Goal: Information Seeking & Learning: Obtain resource

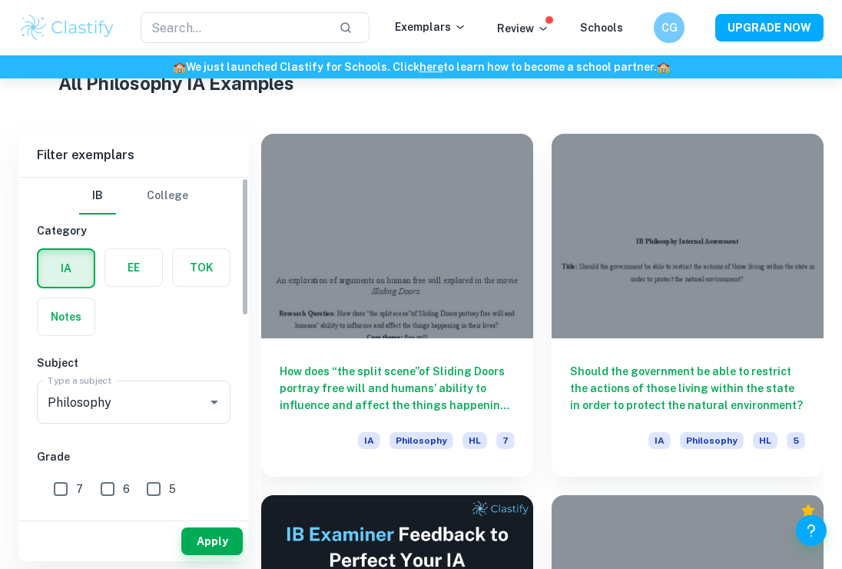
scroll to position [31, 0]
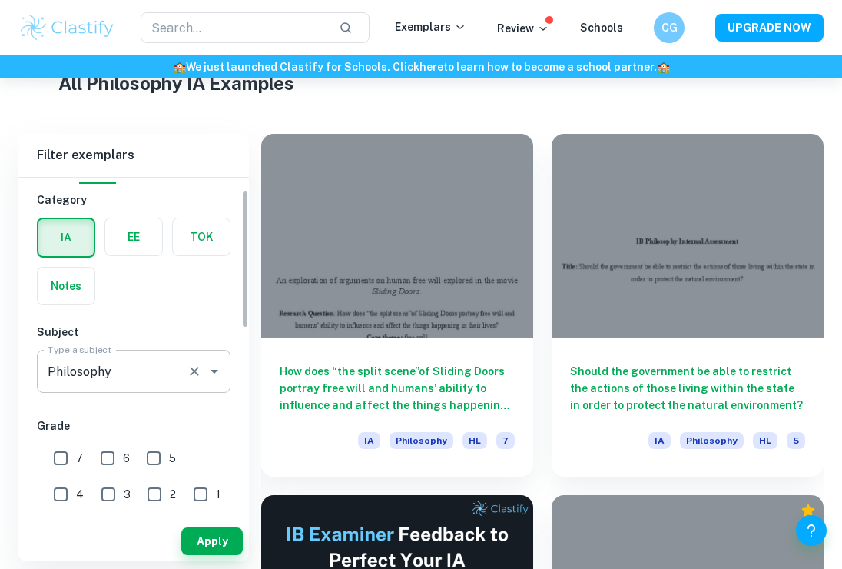
click at [121, 382] on input "Philosophy" at bounding box center [112, 371] width 137 height 29
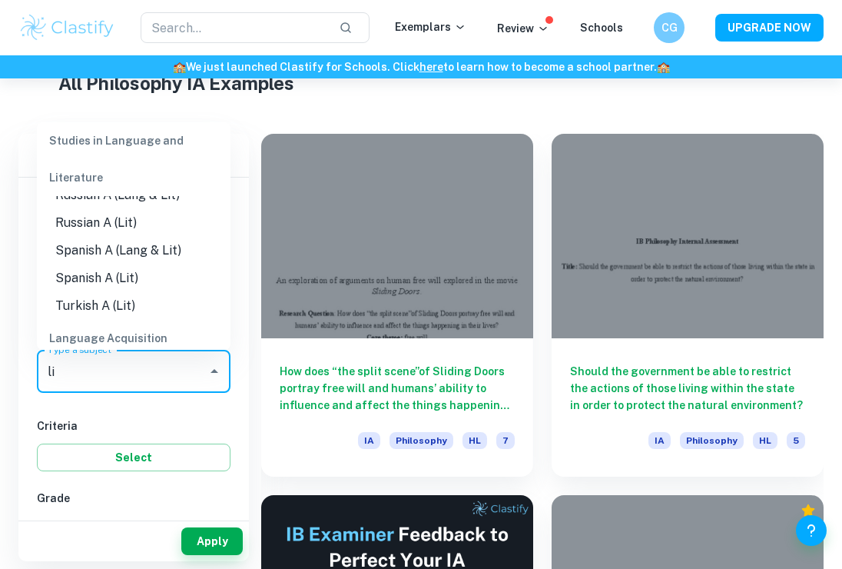
scroll to position [662, 0]
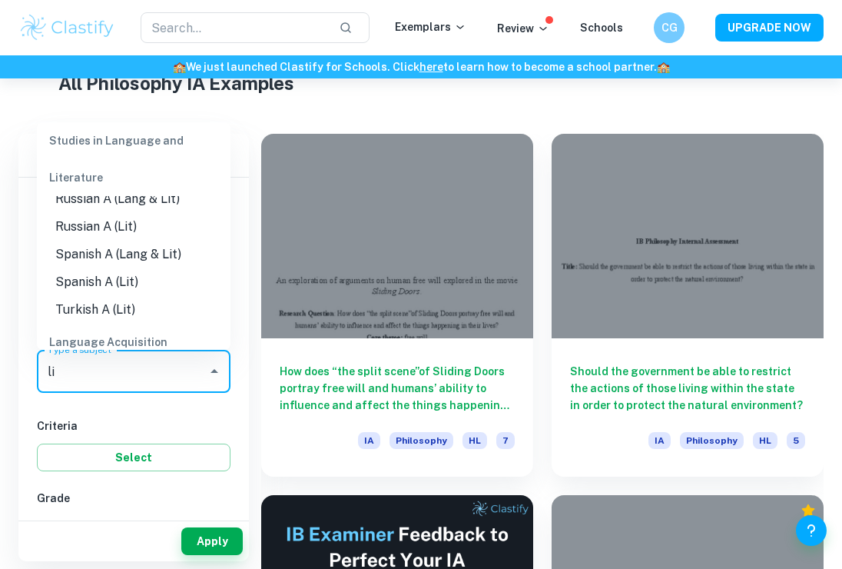
click at [134, 240] on li "Spanish A (Lang & Lit)" at bounding box center [134, 254] width 194 height 28
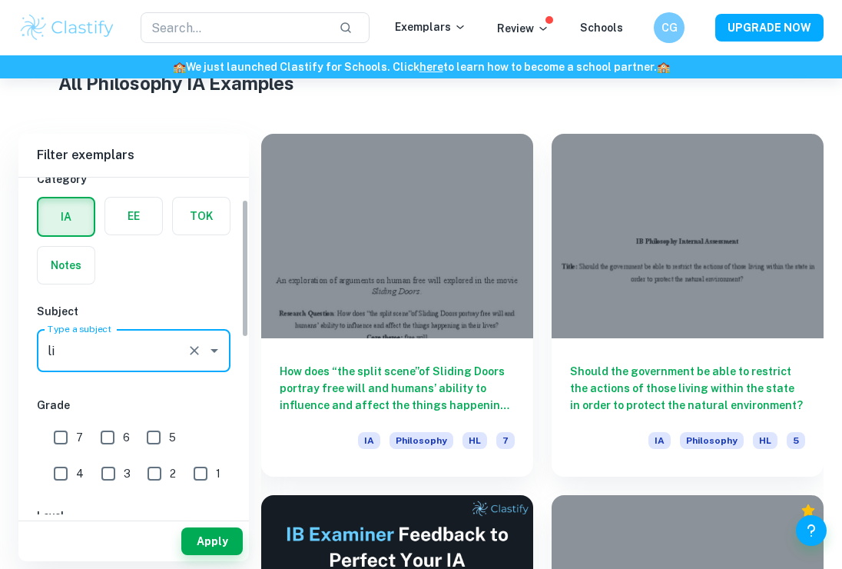
scroll to position [62, 0]
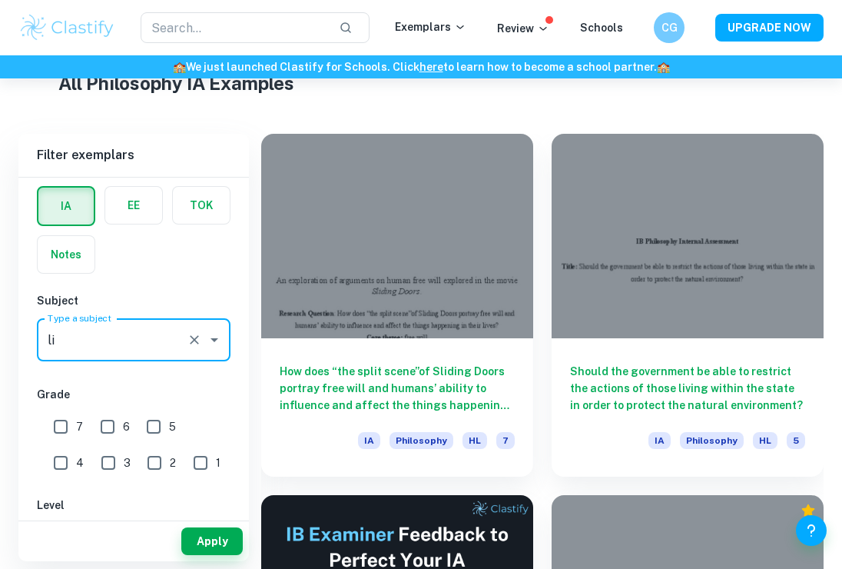
type input "Spanish A (Lang & Lit)"
click at [57, 420] on input "7" at bounding box center [60, 426] width 31 height 31
checkbox input "true"
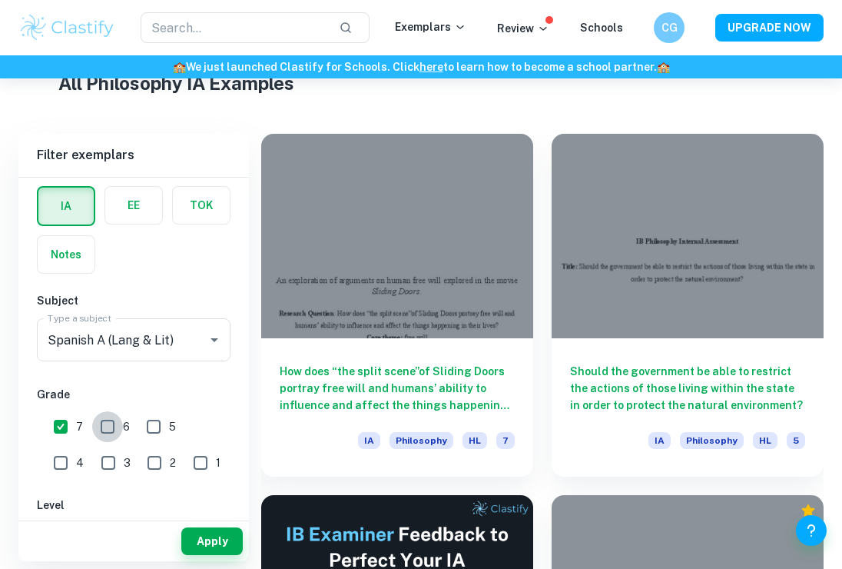
click at [97, 421] on input "6" at bounding box center [107, 426] width 31 height 31
checkbox input "true"
click at [165, 425] on input "5" at bounding box center [153, 426] width 31 height 31
checkbox input "true"
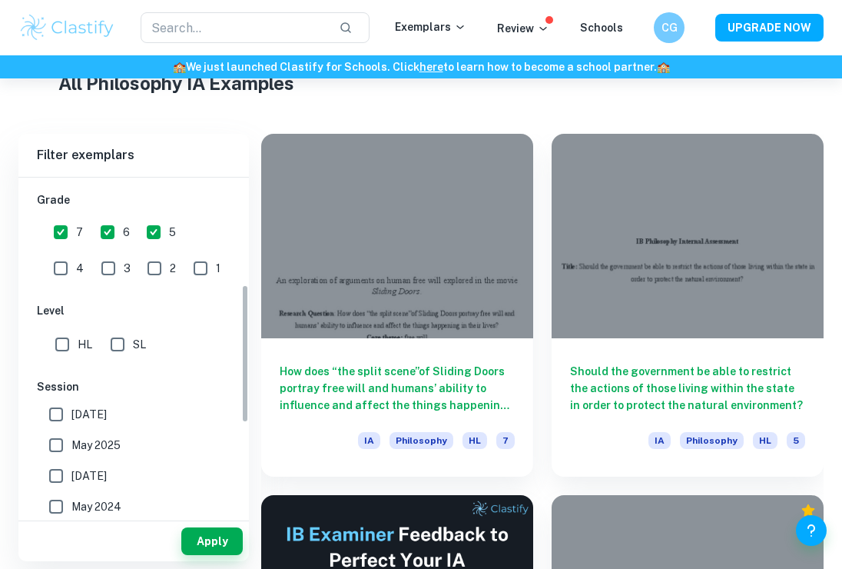
scroll to position [259, 0]
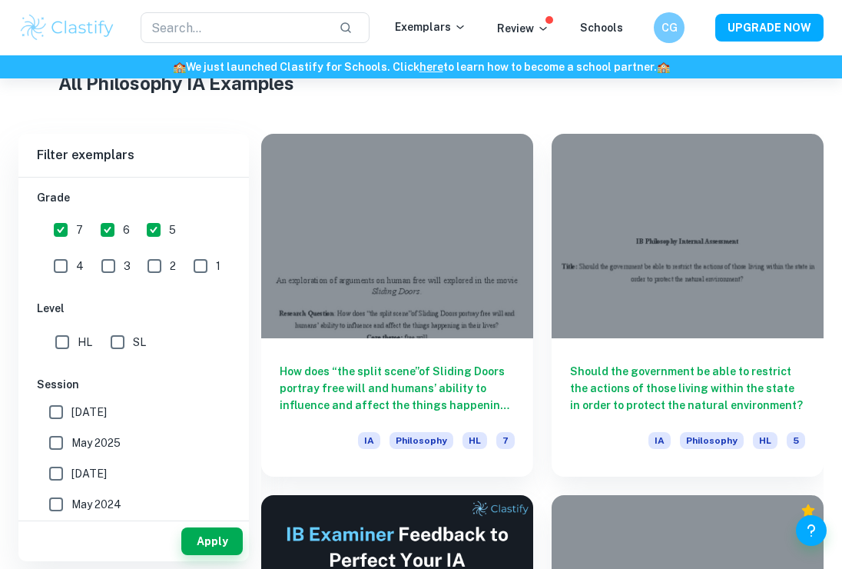
click at [67, 343] on input "HL" at bounding box center [62, 342] width 31 height 31
checkbox input "true"
click at [55, 415] on input "May 2026" at bounding box center [56, 411] width 31 height 31
checkbox input "true"
click at [55, 443] on input "May 2025" at bounding box center [56, 442] width 31 height 31
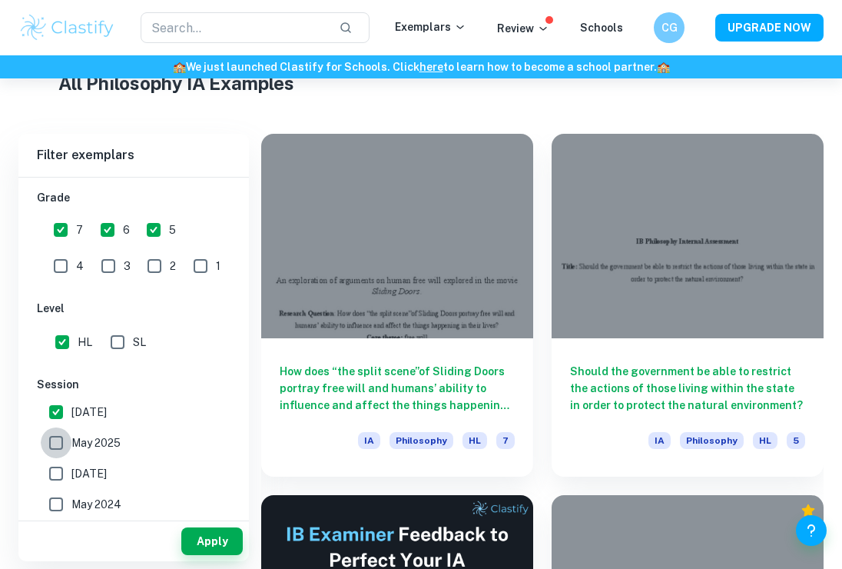
checkbox input "true"
click at [55, 462] on input "November 2024" at bounding box center [56, 473] width 31 height 31
checkbox input "true"
click at [55, 495] on input "May 2024" at bounding box center [56, 504] width 31 height 31
checkbox input "true"
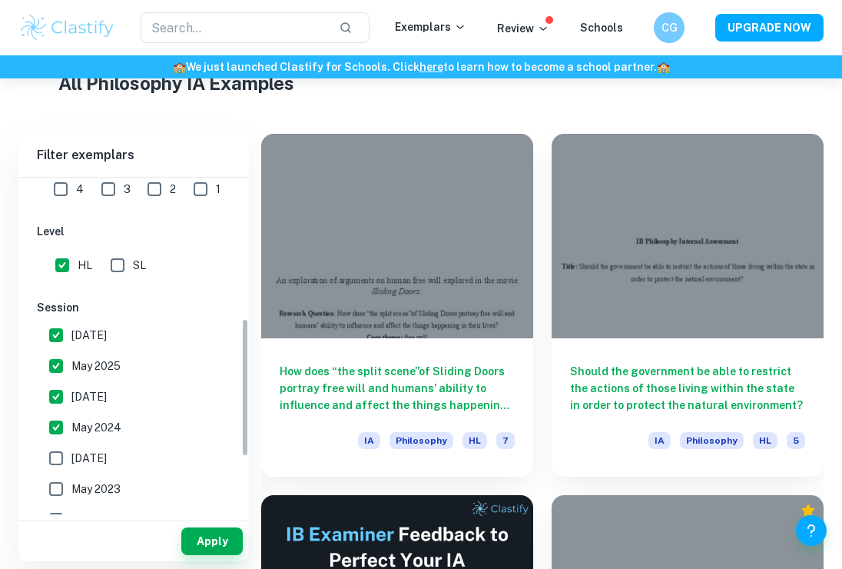
scroll to position [342, 0]
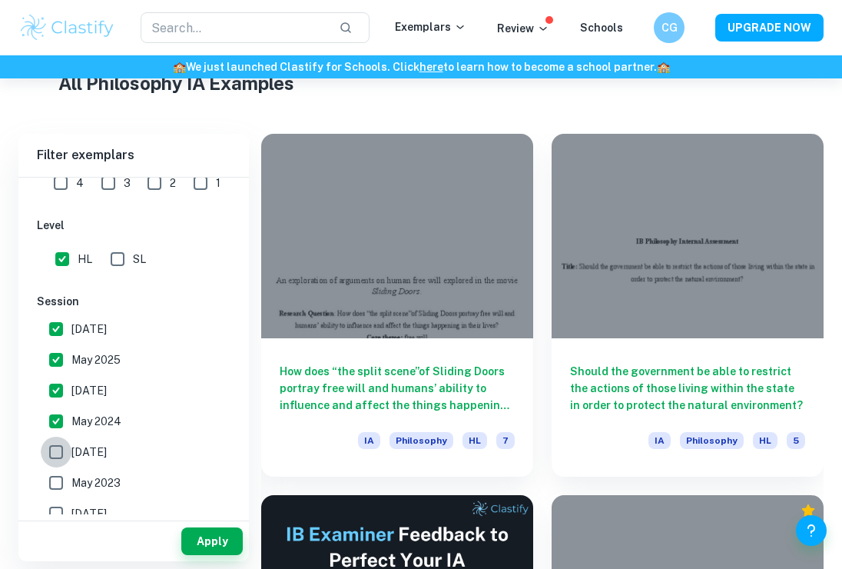
click at [53, 454] on input "November 2023" at bounding box center [56, 451] width 31 height 31
checkbox input "true"
click at [53, 480] on input "May 2023" at bounding box center [56, 482] width 31 height 31
checkbox input "true"
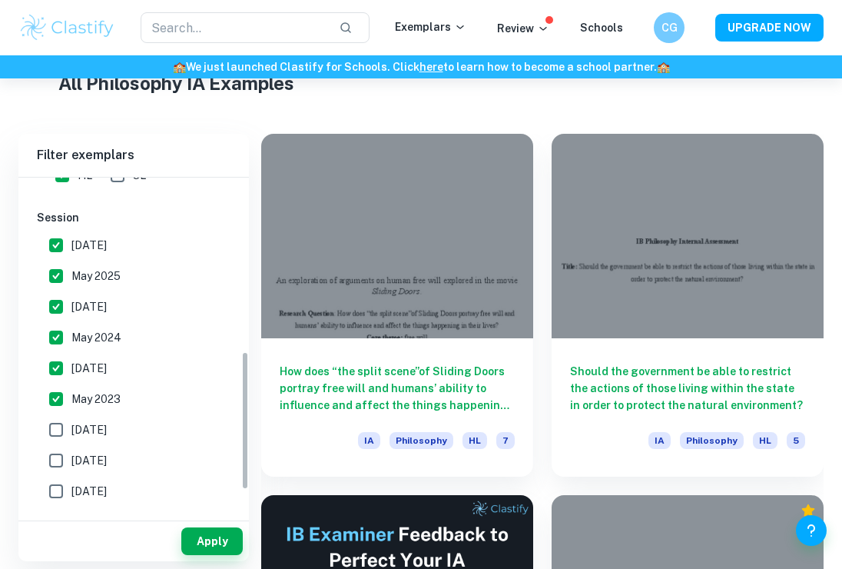
scroll to position [426, 0]
click at [59, 423] on input "November 2022" at bounding box center [56, 428] width 31 height 31
checkbox input "true"
click at [59, 456] on input "May 2022" at bounding box center [56, 459] width 31 height 31
checkbox input "true"
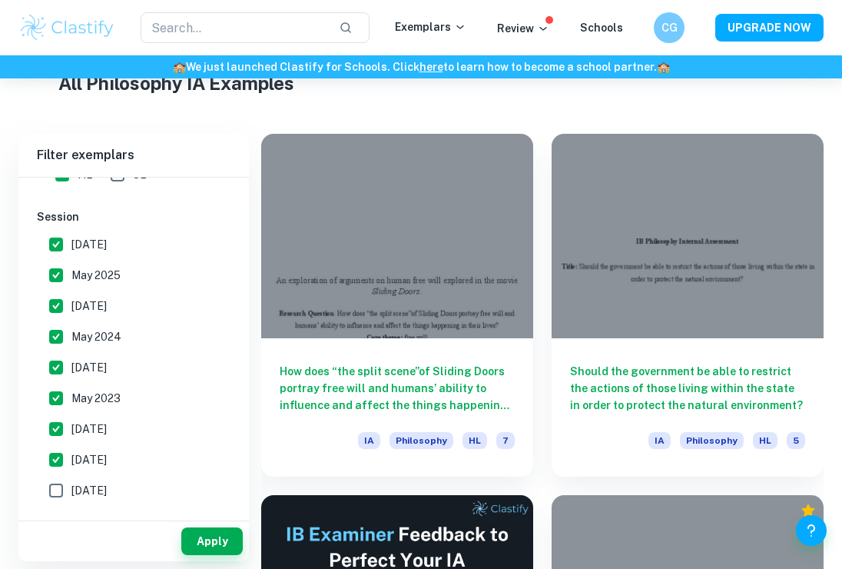
click at [60, 494] on input "November 2021" at bounding box center [56, 490] width 31 height 31
checkbox input "true"
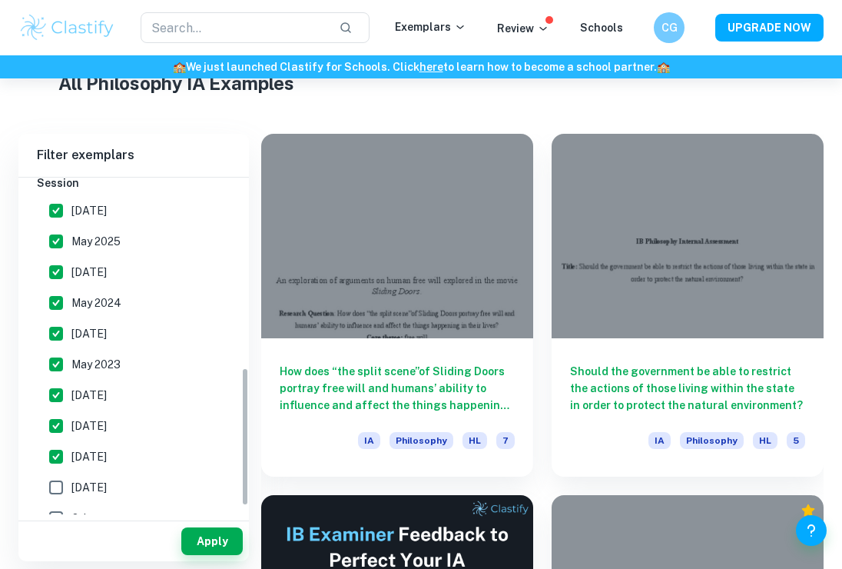
scroll to position [479, 0]
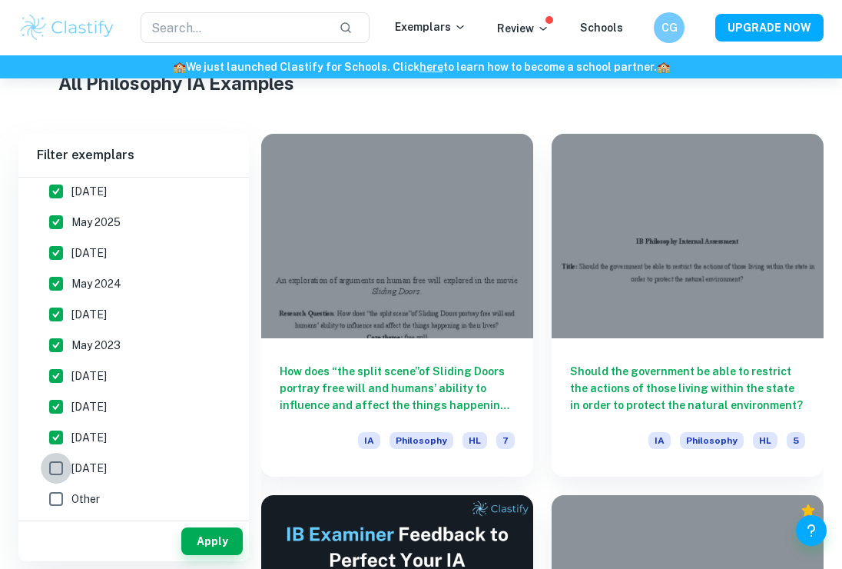
click at [59, 460] on input "May 2021" at bounding box center [56, 468] width 31 height 31
checkbox input "true"
click at [216, 542] on button "Apply" at bounding box center [211, 541] width 61 height 28
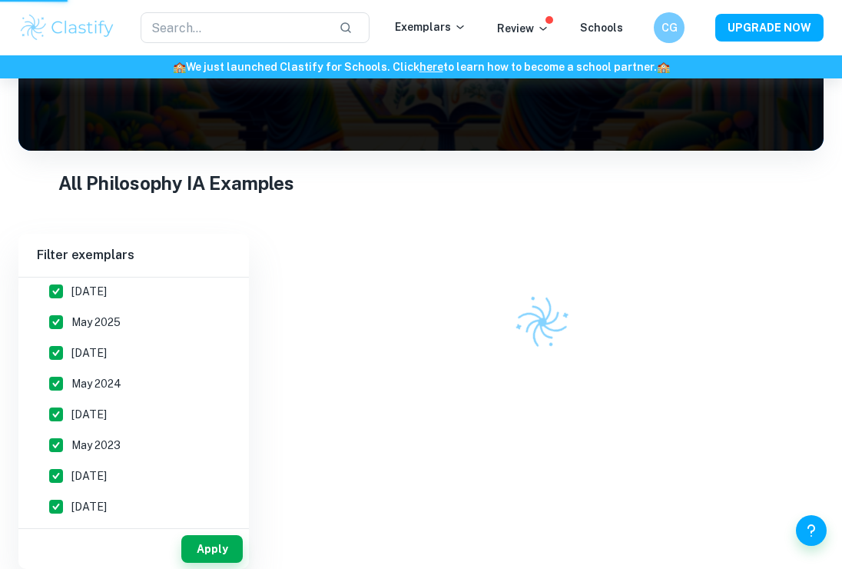
scroll to position [186, 0]
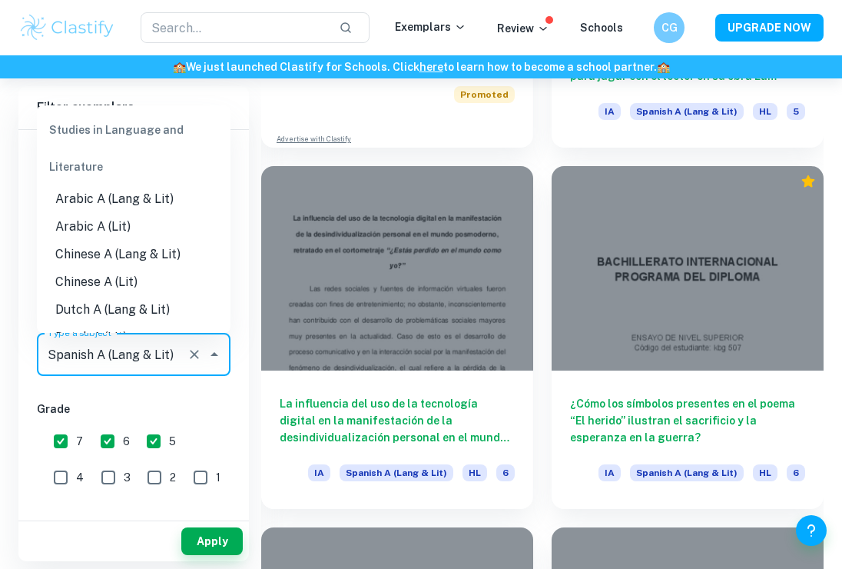
click at [97, 358] on input "Spanish A (Lang & Lit)" at bounding box center [112, 354] width 137 height 29
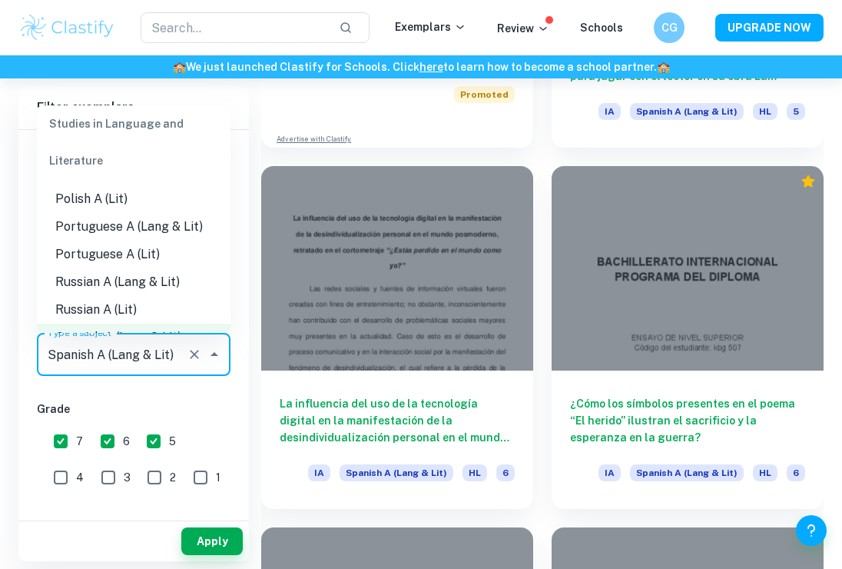
click at [131, 296] on li "Russian A (Lit)" at bounding box center [134, 310] width 194 height 28
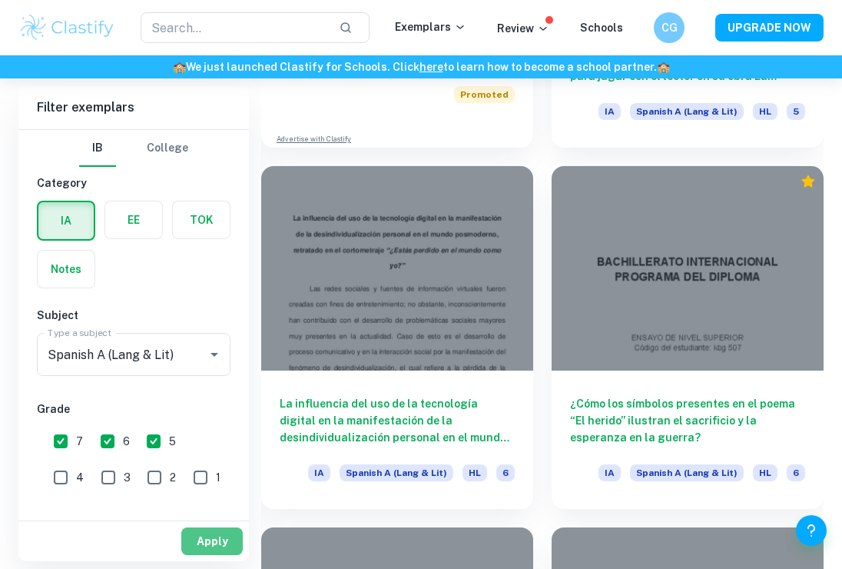
click at [217, 535] on button "Apply" at bounding box center [211, 541] width 61 height 28
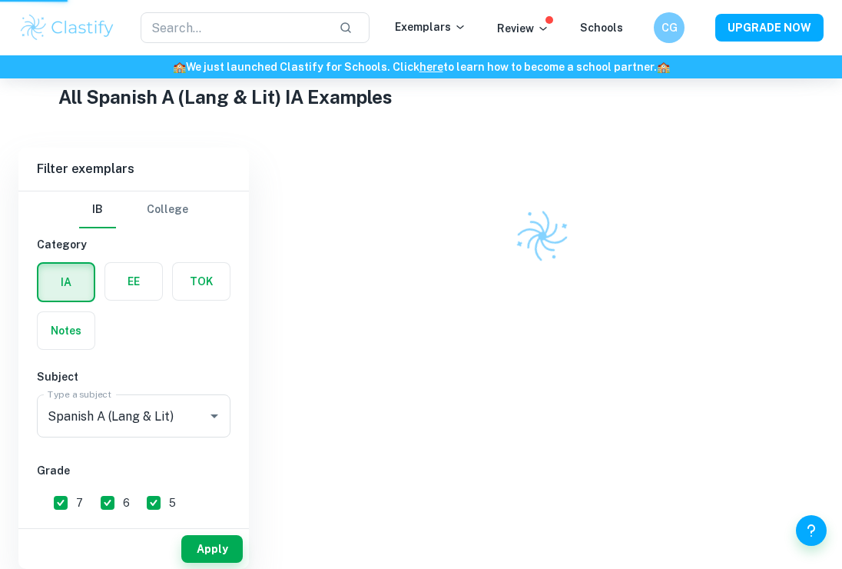
scroll to position [249, 0]
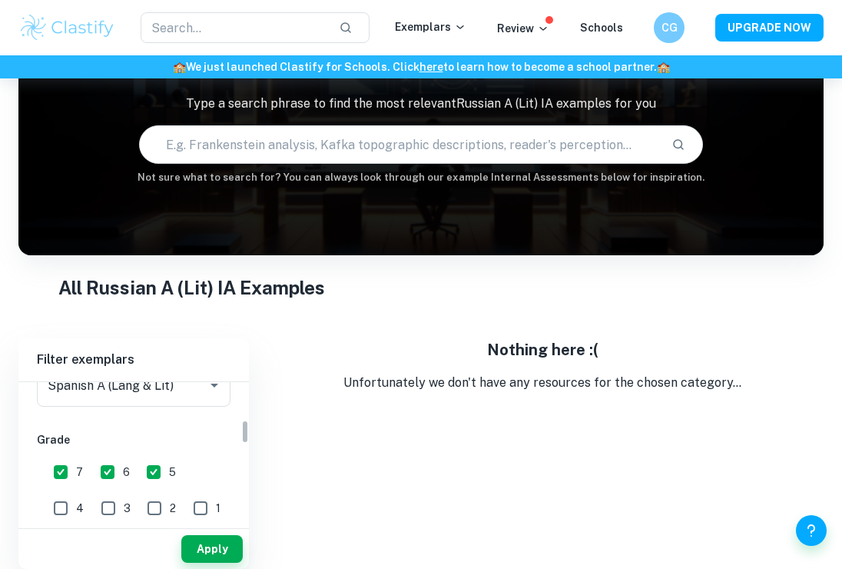
scroll to position [179, 0]
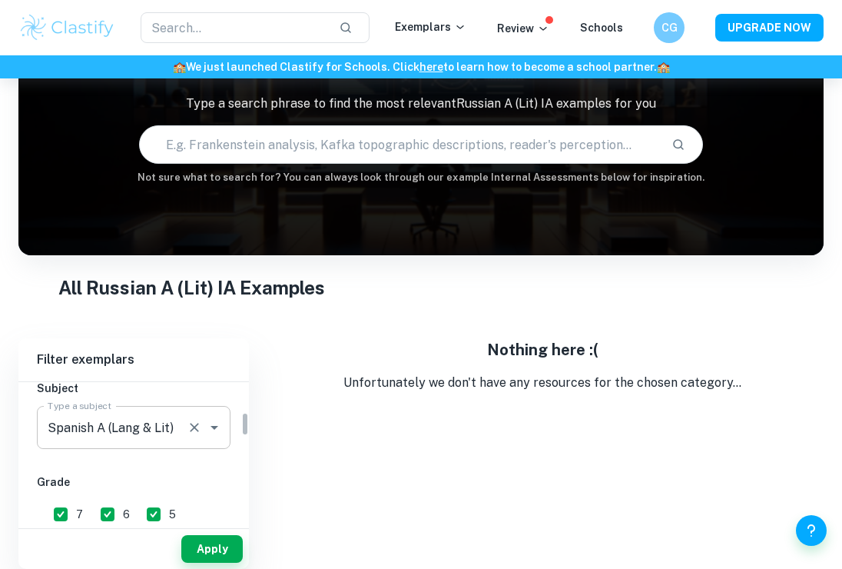
click at [181, 425] on div "Spanish A (Lang & Lit) Type a subject" at bounding box center [134, 427] width 194 height 43
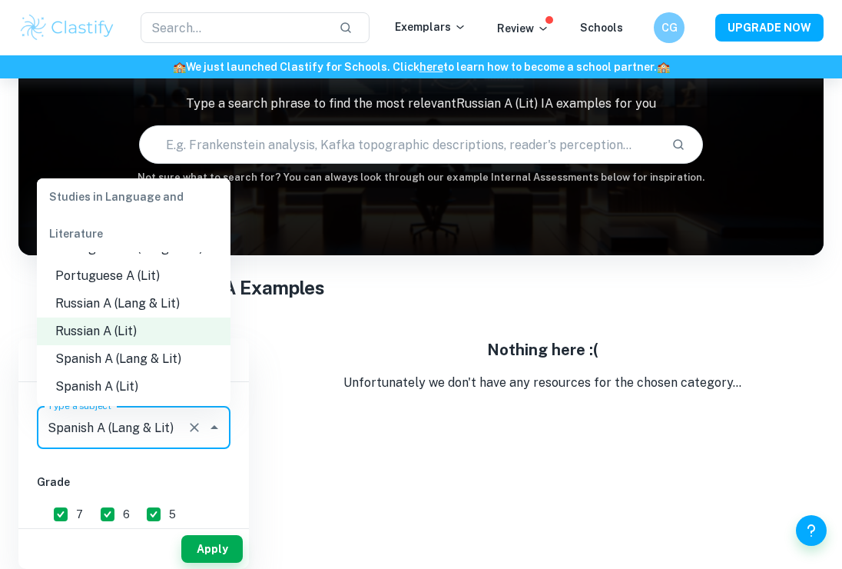
scroll to position [625, 0]
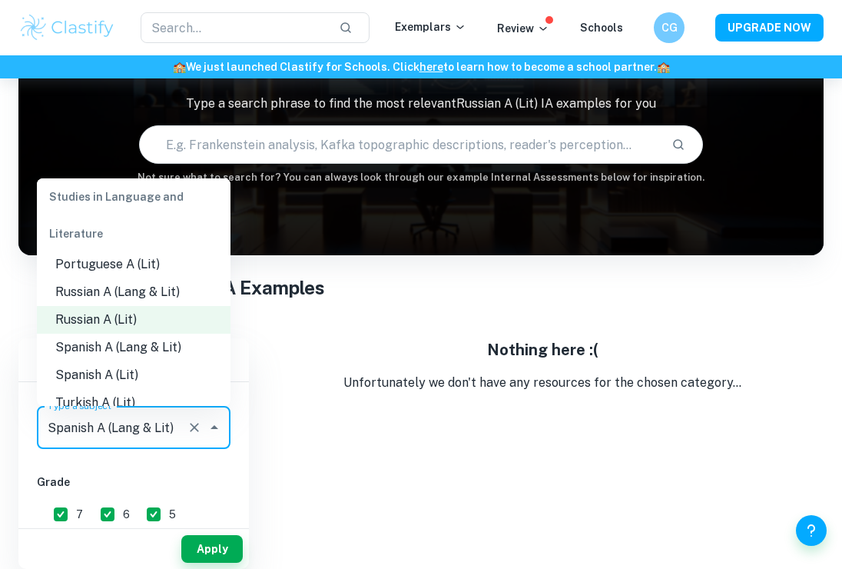
click at [149, 361] on li "Spanish A (Lit)" at bounding box center [134, 375] width 194 height 28
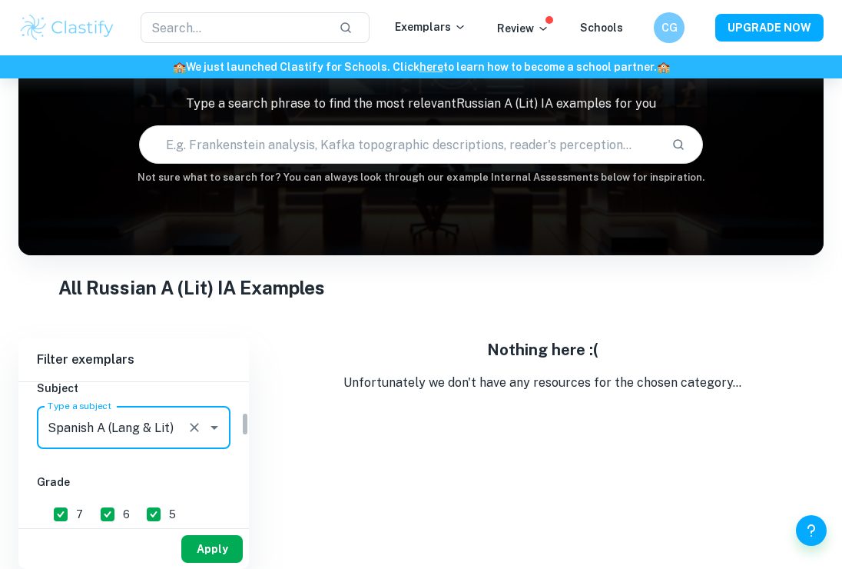
click at [203, 536] on button "Apply" at bounding box center [211, 549] width 61 height 28
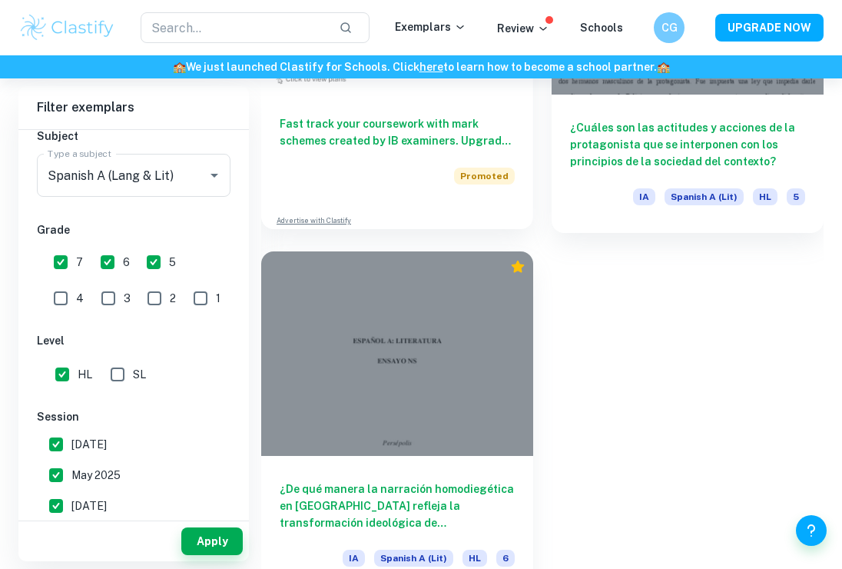
scroll to position [1659, 0]
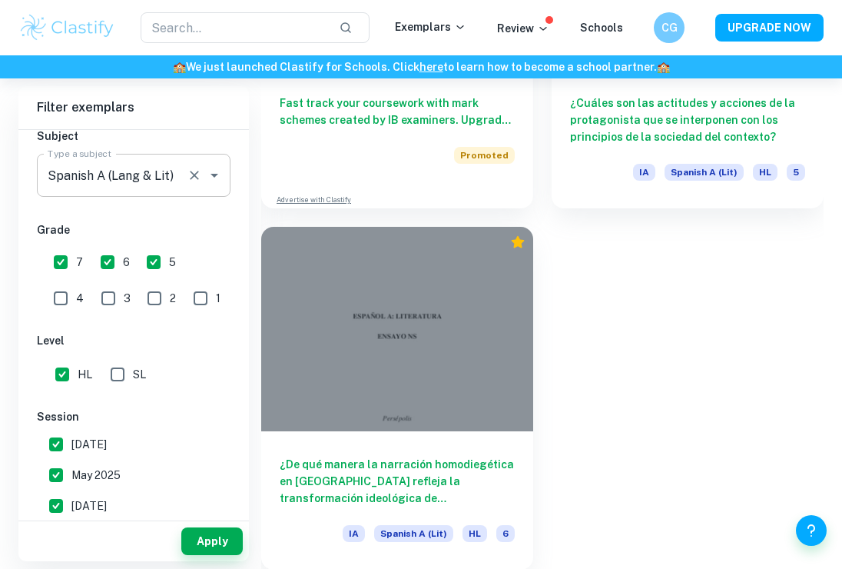
click at [152, 177] on input "Spanish A (Lang & Lit)" at bounding box center [112, 175] width 137 height 29
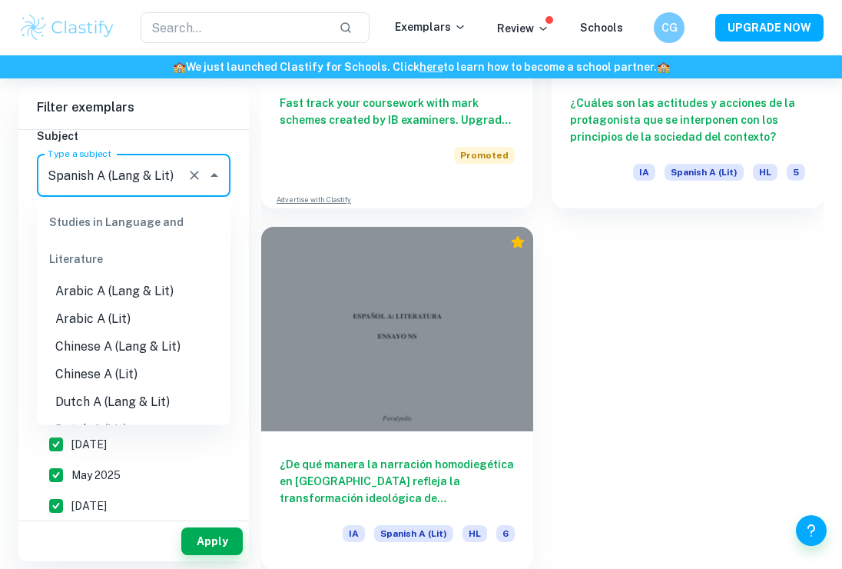
scroll to position [590, 0]
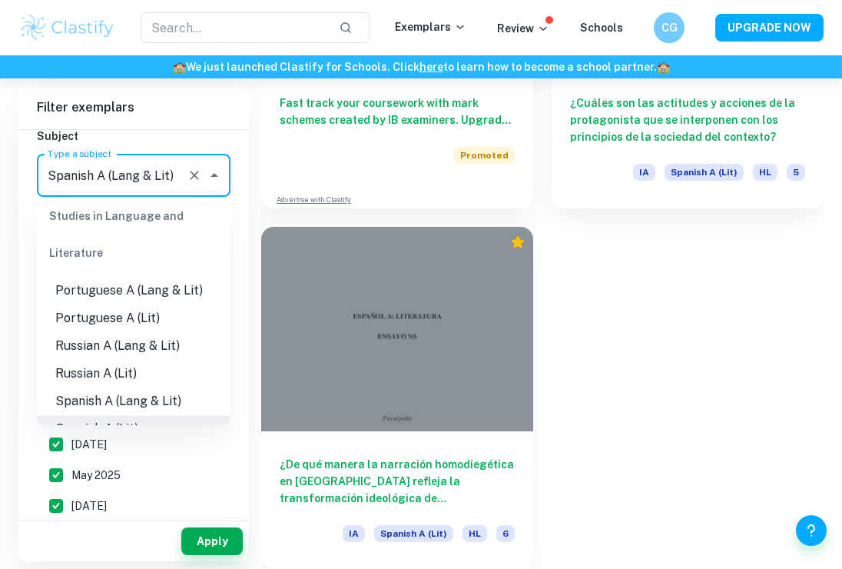
click at [217, 172] on icon "Close" at bounding box center [214, 175] width 18 height 18
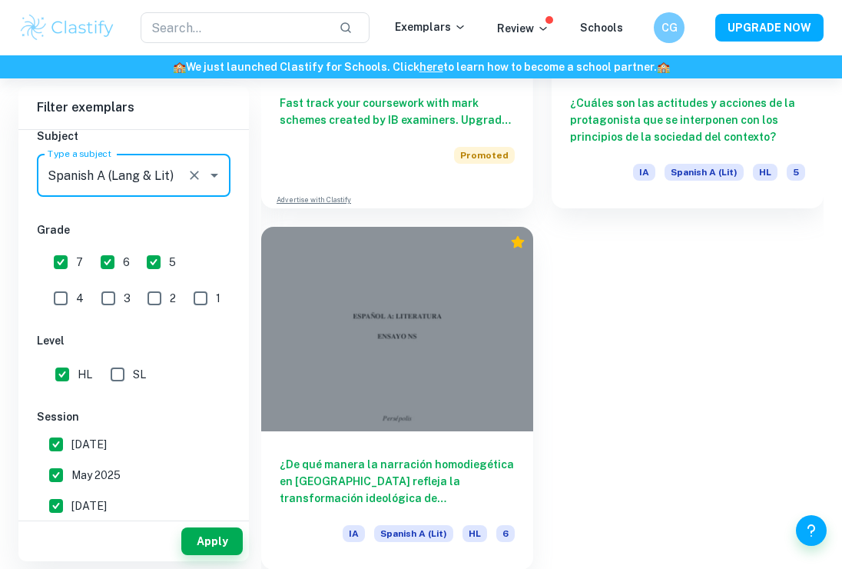
click at [155, 174] on input "Spanish A (Lang & Lit)" at bounding box center [112, 175] width 137 height 29
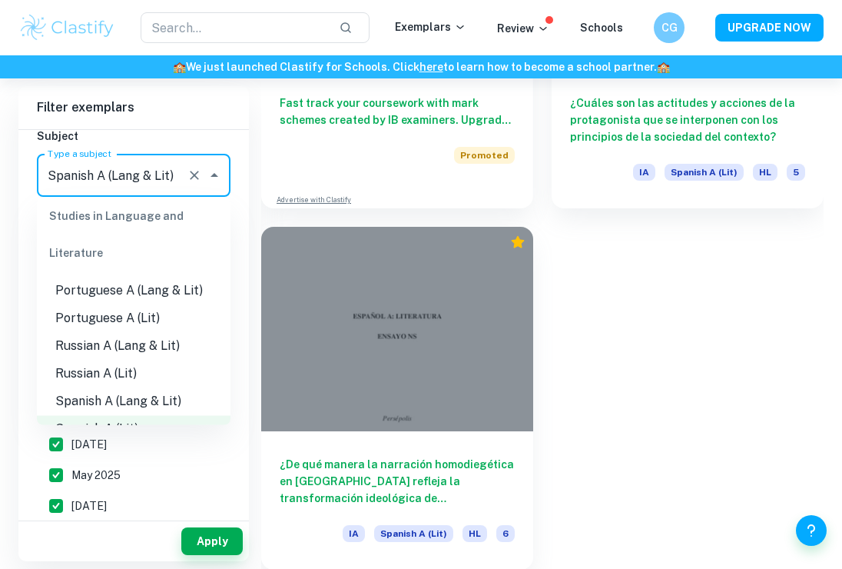
click at [138, 388] on li "Spanish A (Lang & Lit)" at bounding box center [134, 402] width 194 height 28
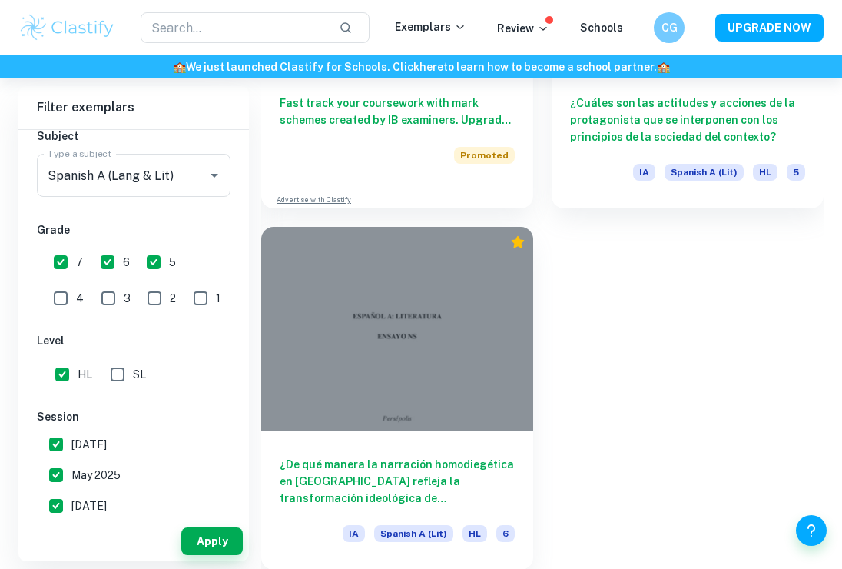
click at [213, 519] on div "Apply" at bounding box center [133, 537] width 231 height 47
click at [213, 536] on button "Apply" at bounding box center [211, 541] width 61 height 28
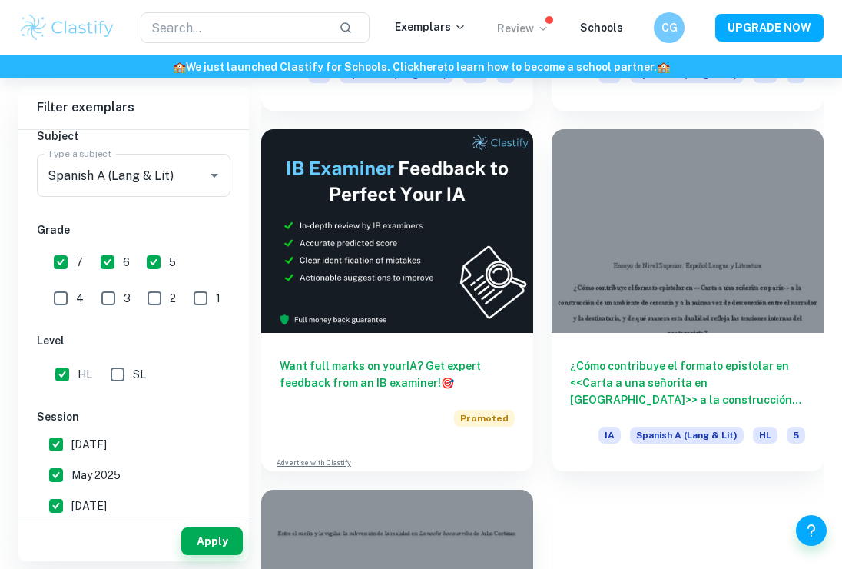
scroll to position [3558, 0]
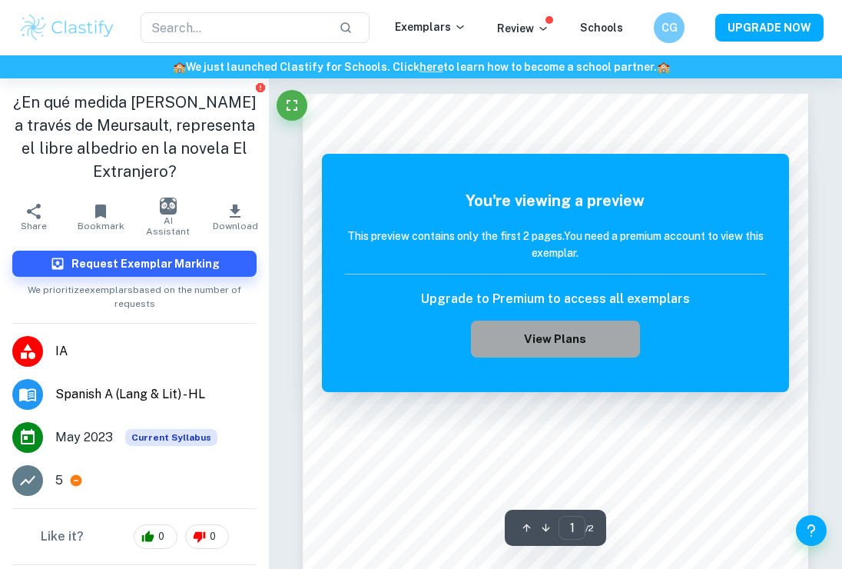
click at [594, 327] on button "View Plans" at bounding box center [555, 338] width 168 height 37
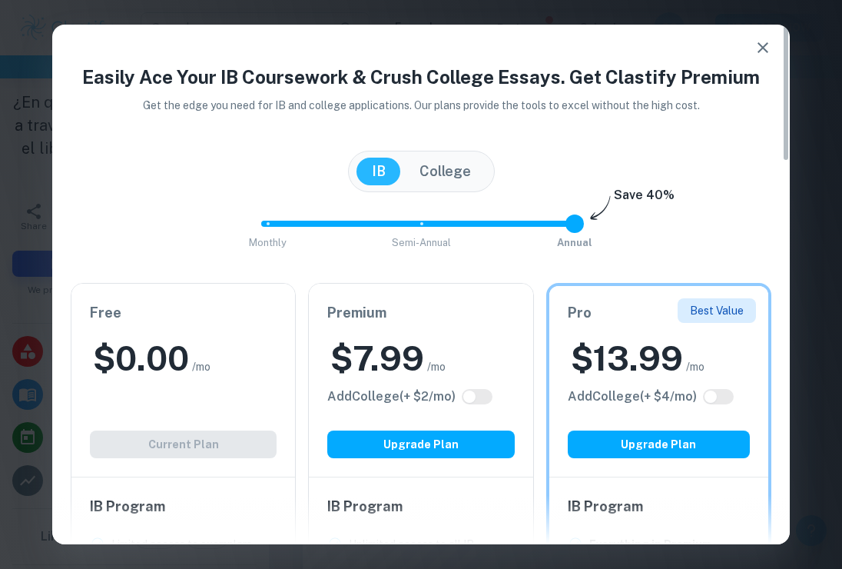
click at [228, 459] on div "Free $ 0.00 /mo Add College (+ $ 2 /mo) Current Plan" at bounding box center [183, 380] width 224 height 193
click at [227, 400] on div "Free $ 0.00 /mo Add College (+ $ 2 /mo) Current Plan" at bounding box center [183, 380] width 224 height 193
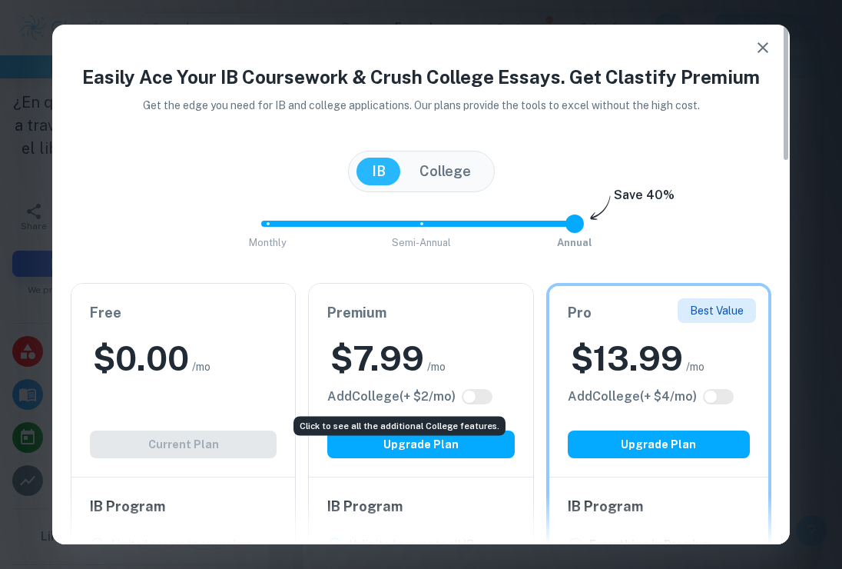
click at [384, 406] on div "Click to see all the additional College features." at bounding box center [399, 422] width 215 height 32
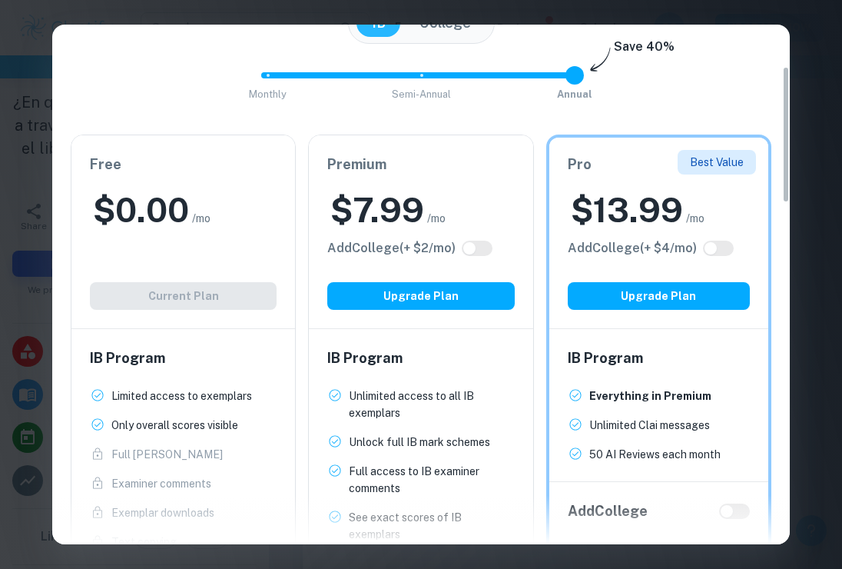
scroll to position [97, 0]
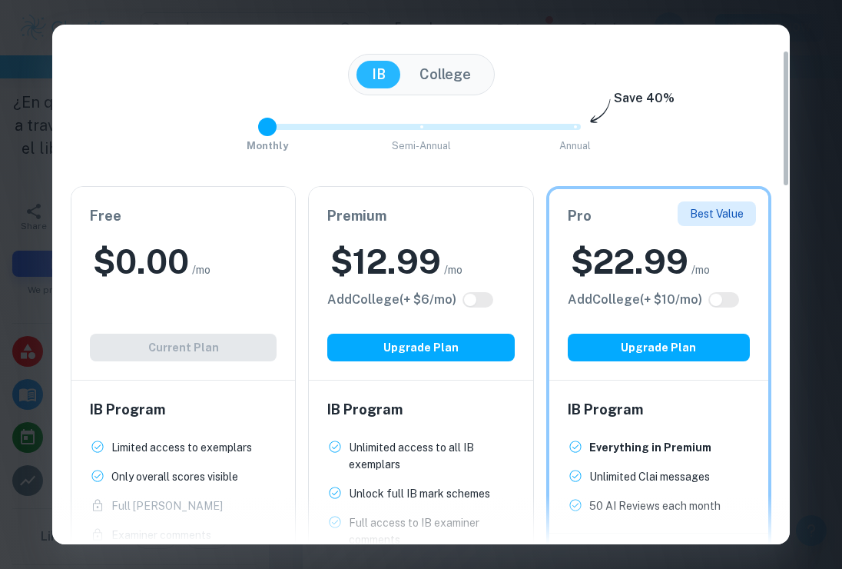
drag, startPoint x: 575, startPoint y: 123, endPoint x: 333, endPoint y: 120, distance: 242.1
click at [330, 121] on span "Monthly Semi-Annual Annual" at bounding box center [420, 127] width 307 height 26
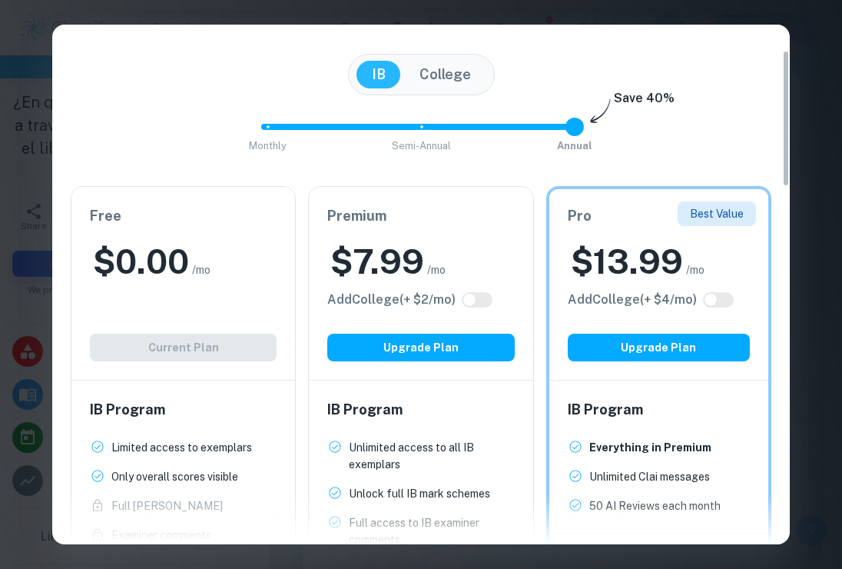
drag, startPoint x: 267, startPoint y: 128, endPoint x: 515, endPoint y: 132, distance: 247.5
click at [515, 132] on span "Monthly Semi-Annual Annual" at bounding box center [420, 127] width 307 height 26
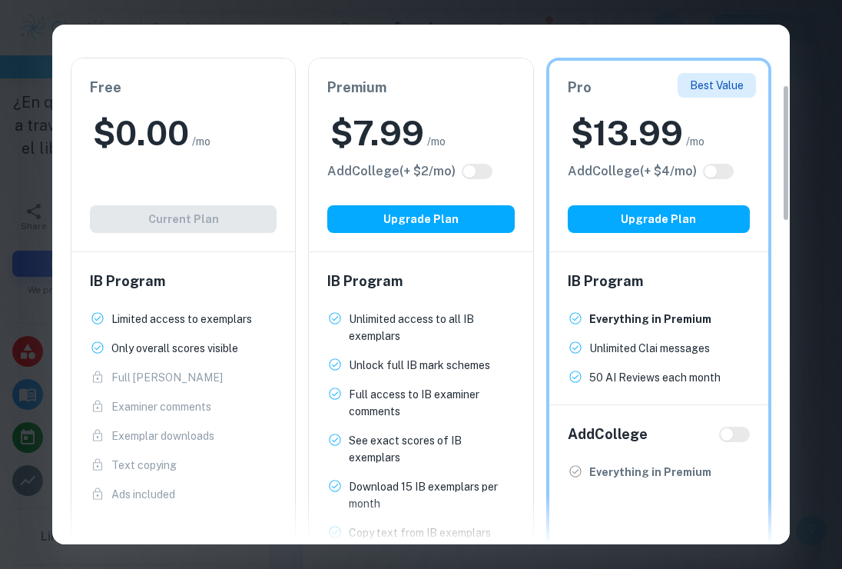
scroll to position [234, 0]
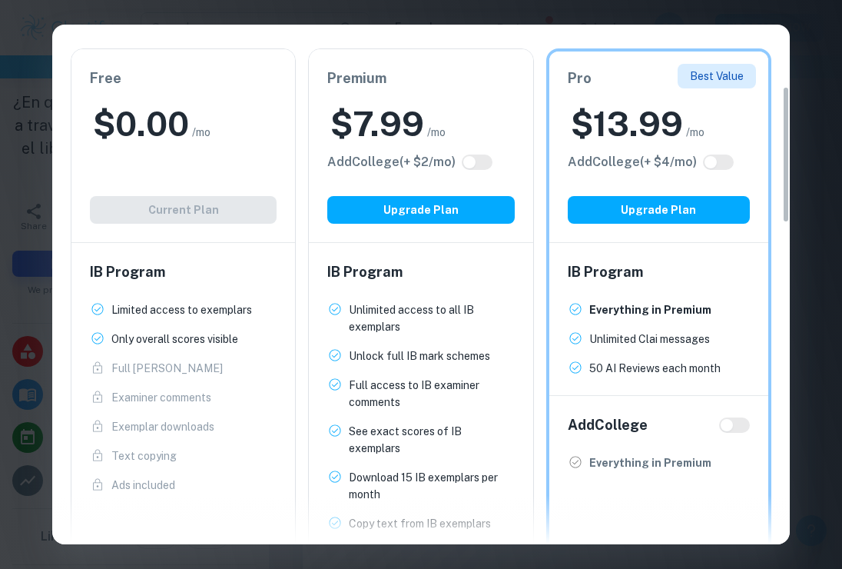
click at [449, 284] on div "IB Program Unlimited access to all IB exemplars New! Unlock full IB mark scheme…" at bounding box center [421, 411] width 224 height 337
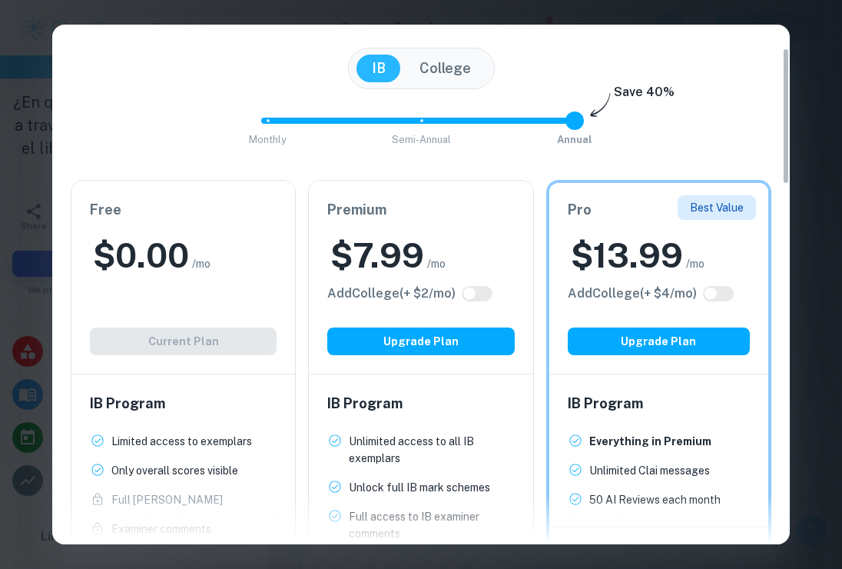
scroll to position [86, 0]
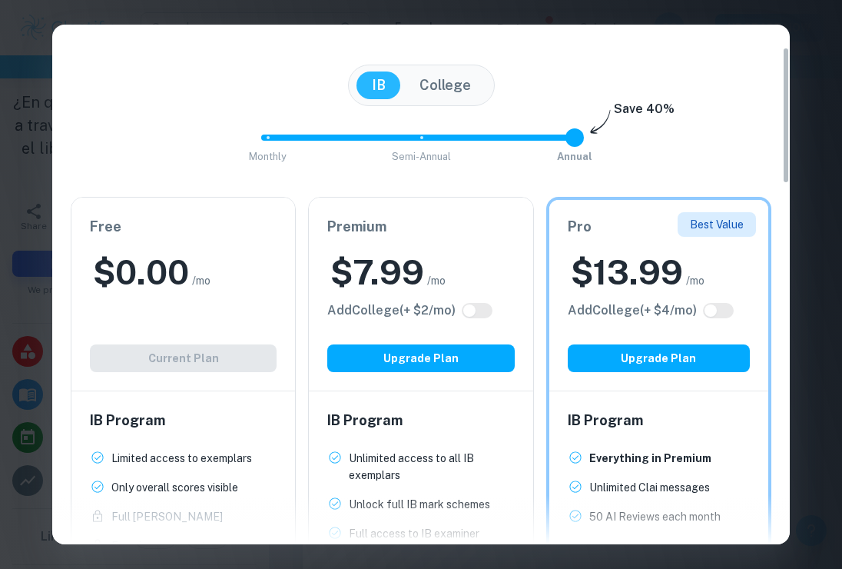
type input "0"
click at [265, 137] on span at bounding box center [414, 137] width 307 height 6
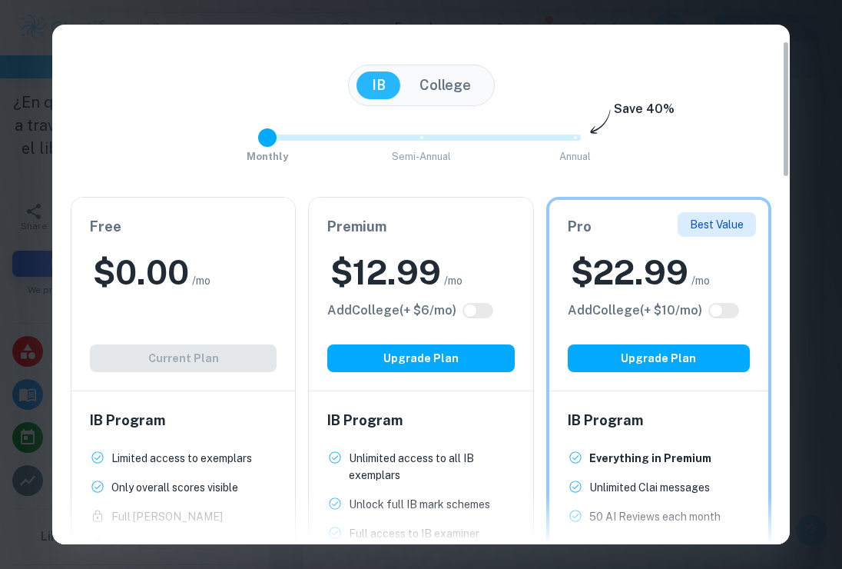
scroll to position [0, 0]
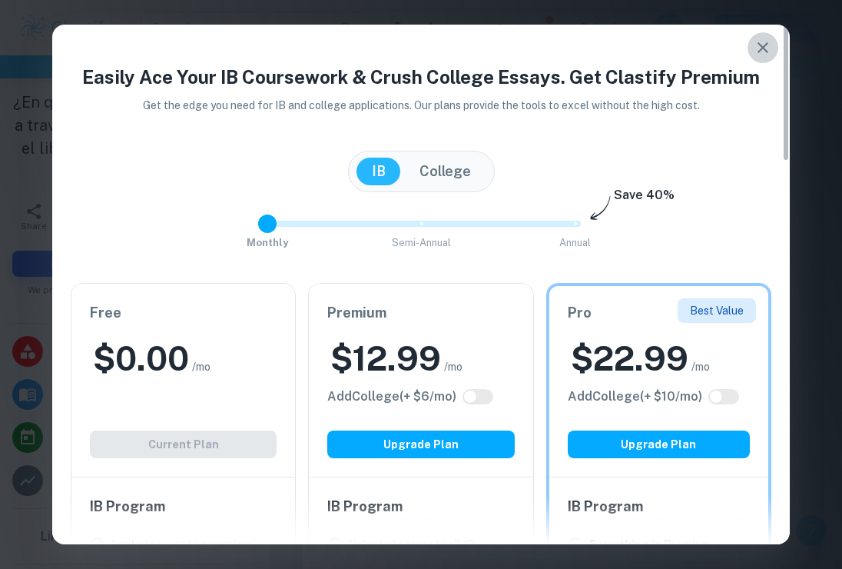
click at [750, 47] on button "button" at bounding box center [763, 47] width 31 height 31
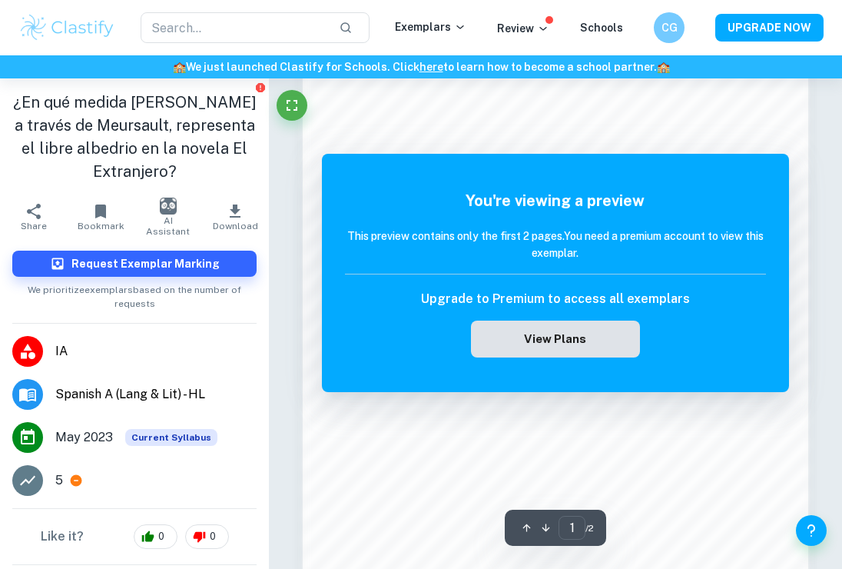
scroll to position [947, 0]
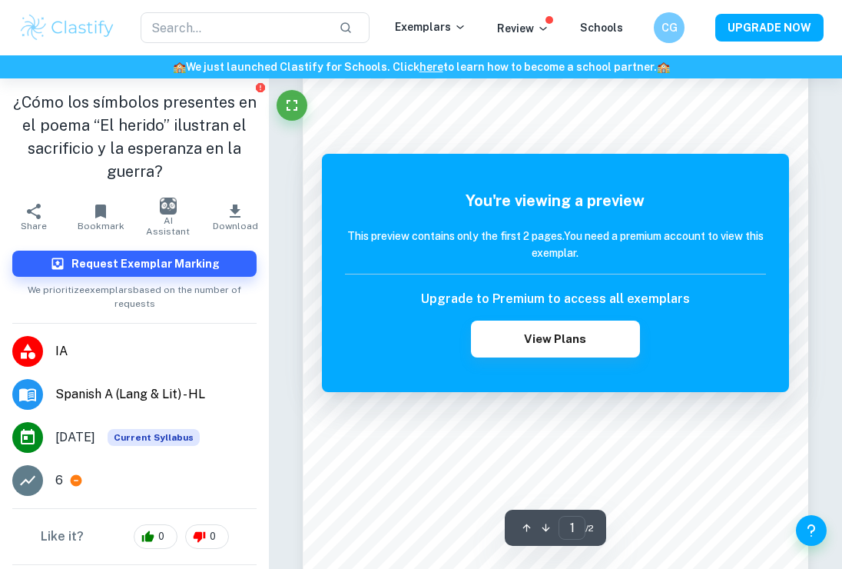
scroll to position [70, 0]
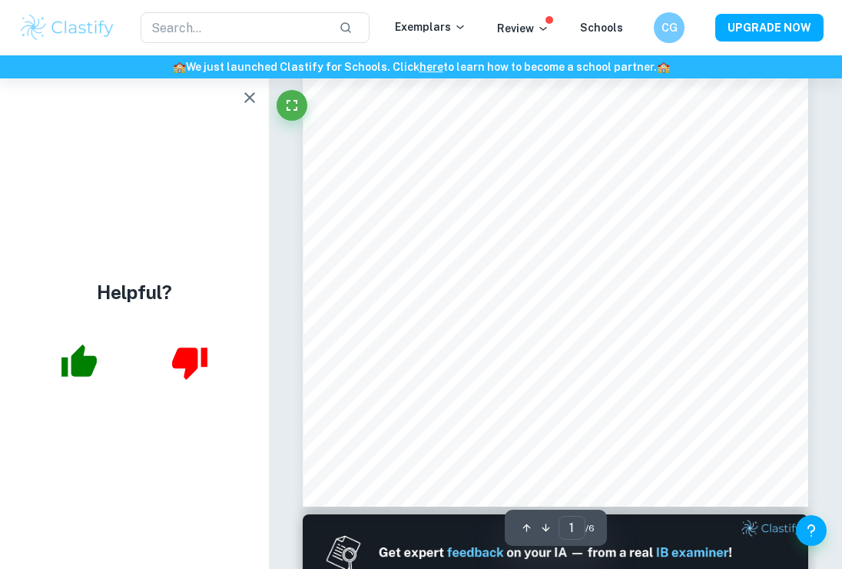
scroll to position [240, 0]
click at [248, 95] on icon "button" at bounding box center [249, 97] width 11 height 11
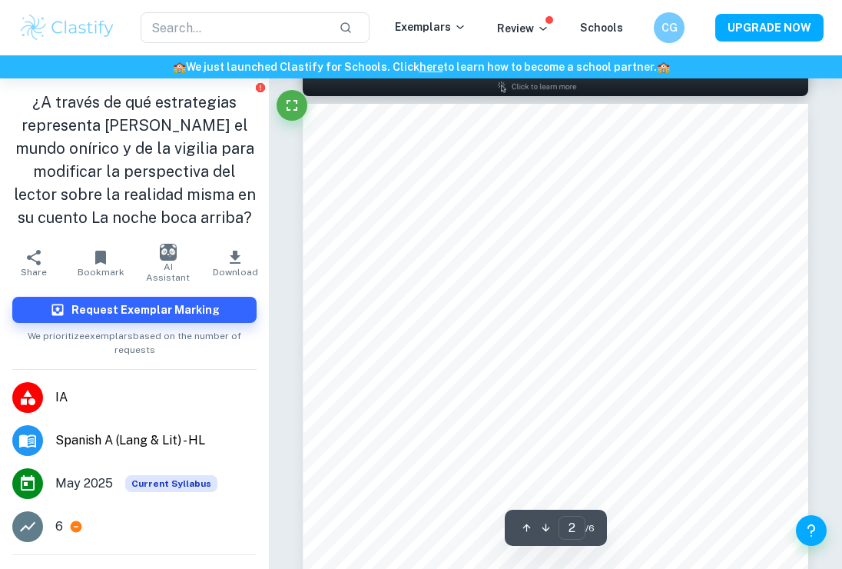
scroll to position [737, 0]
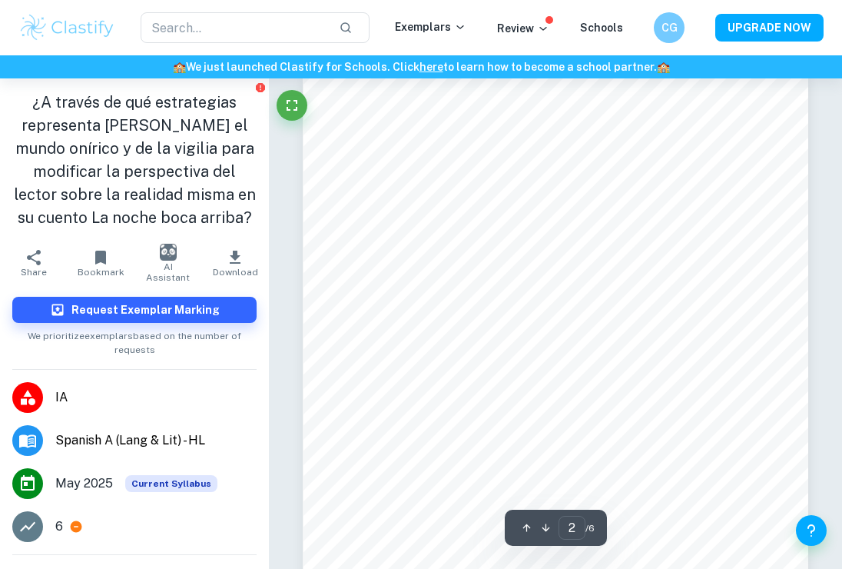
type input "1"
